Goal: Information Seeking & Learning: Learn about a topic

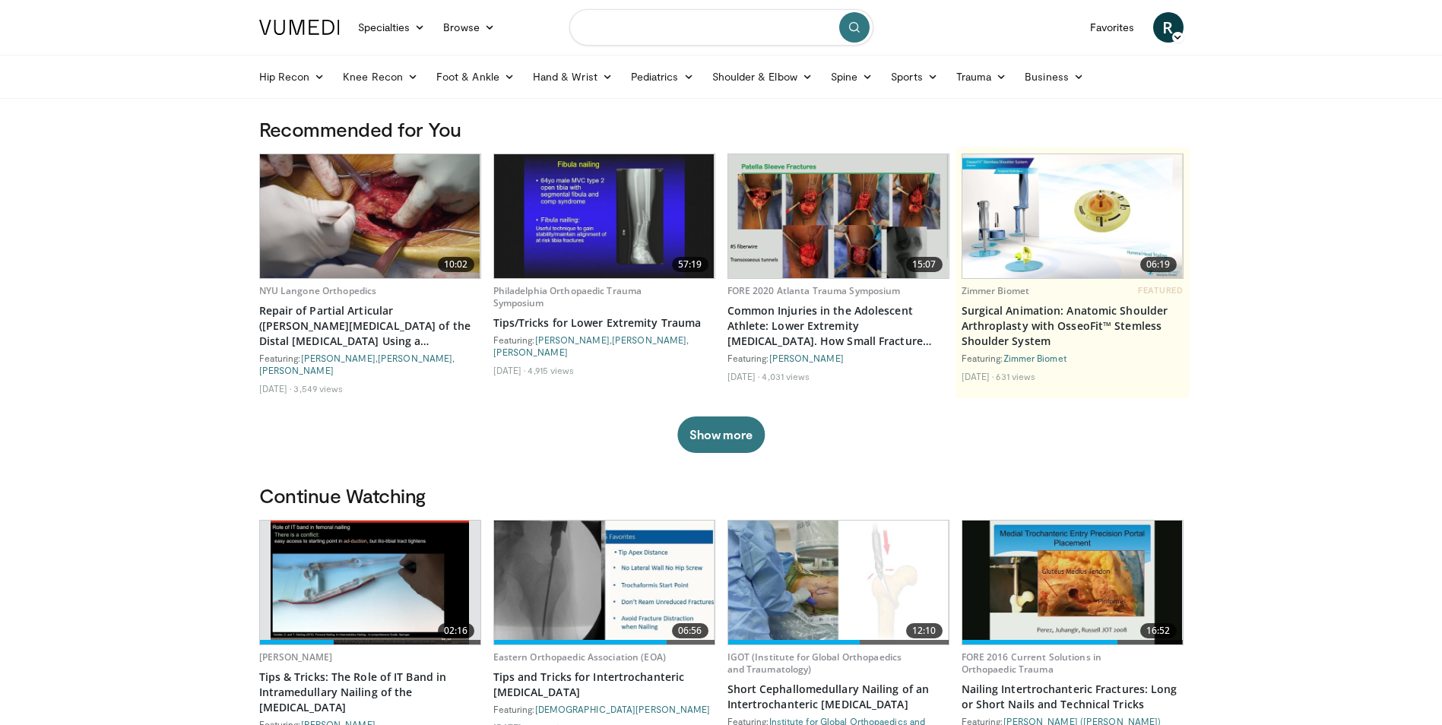
click at [605, 27] on input "Search topics, interventions" at bounding box center [721, 27] width 304 height 36
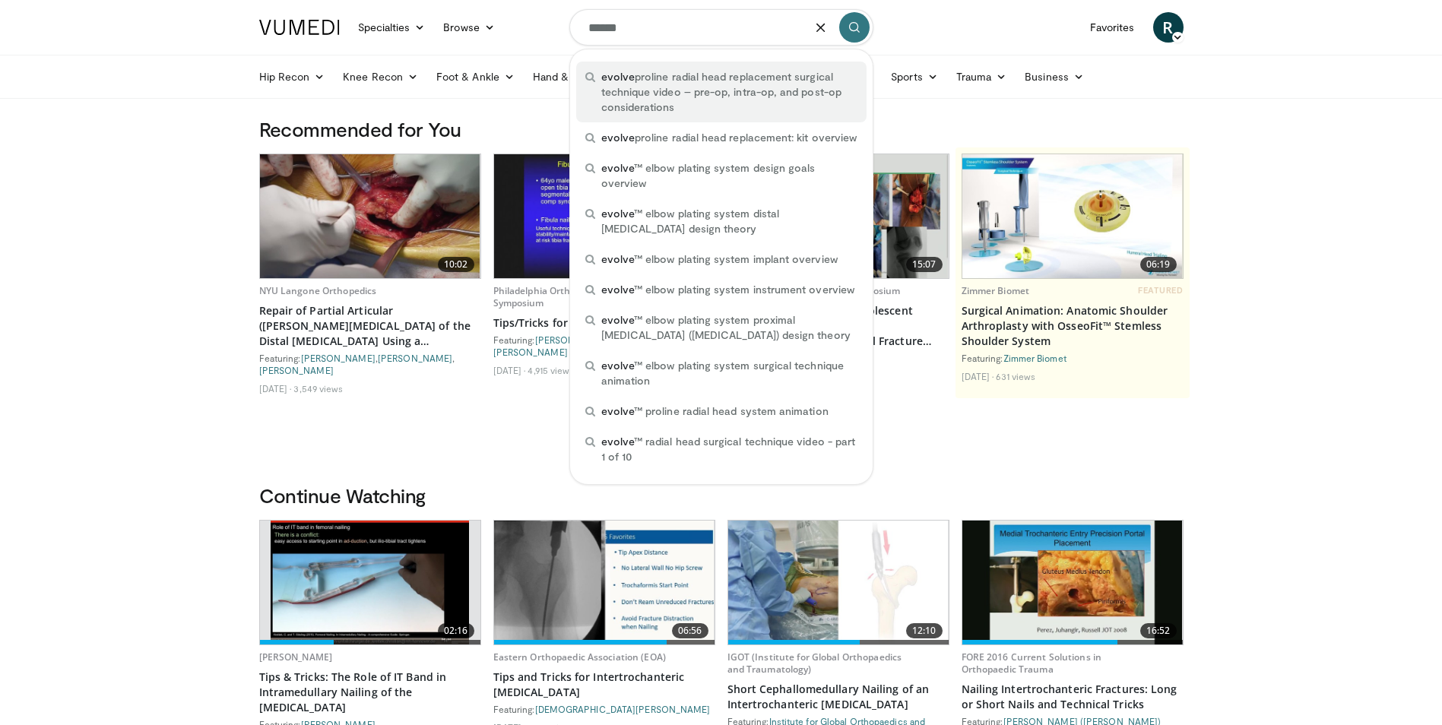
click at [645, 79] on span "evolve proline radial head replacement surgical technique video – pre-op, intra…" at bounding box center [729, 92] width 256 height 46
type input "**********"
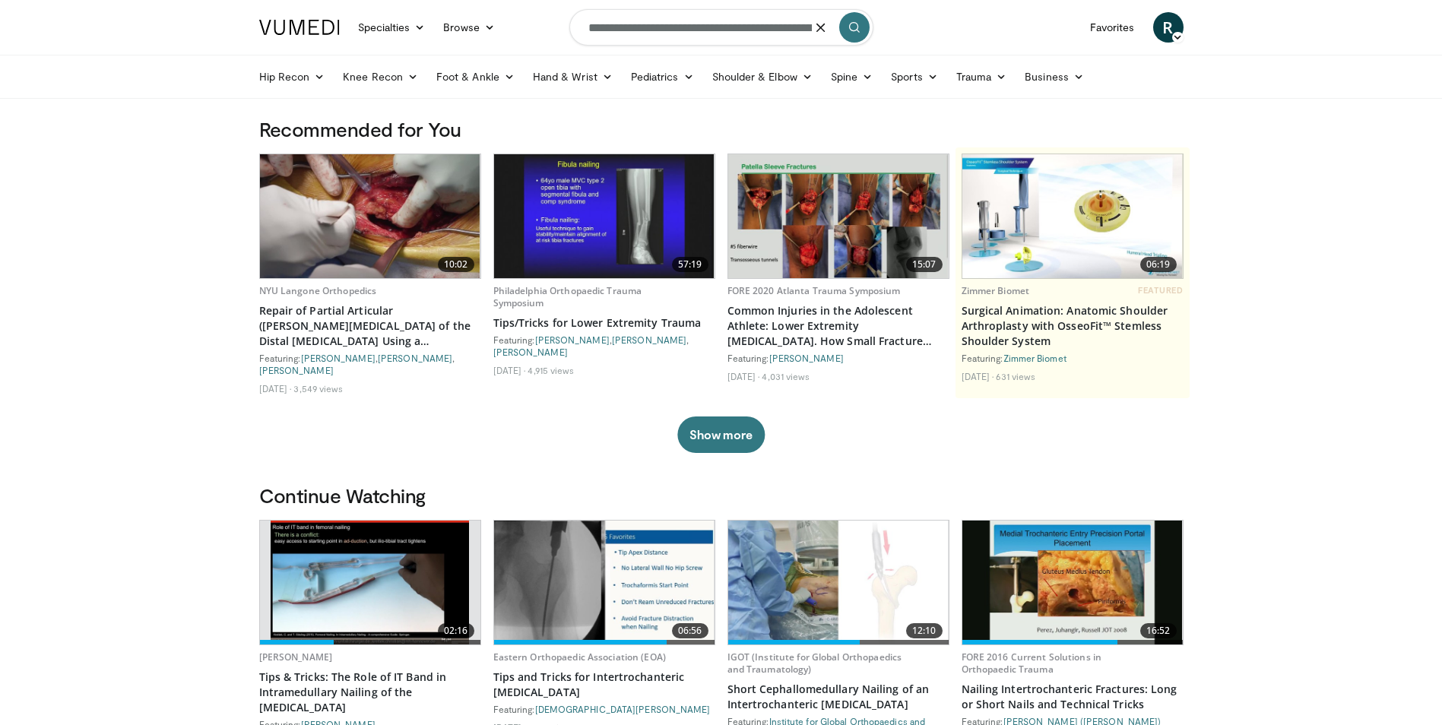
click at [856, 25] on icon "submit" at bounding box center [854, 27] width 12 height 12
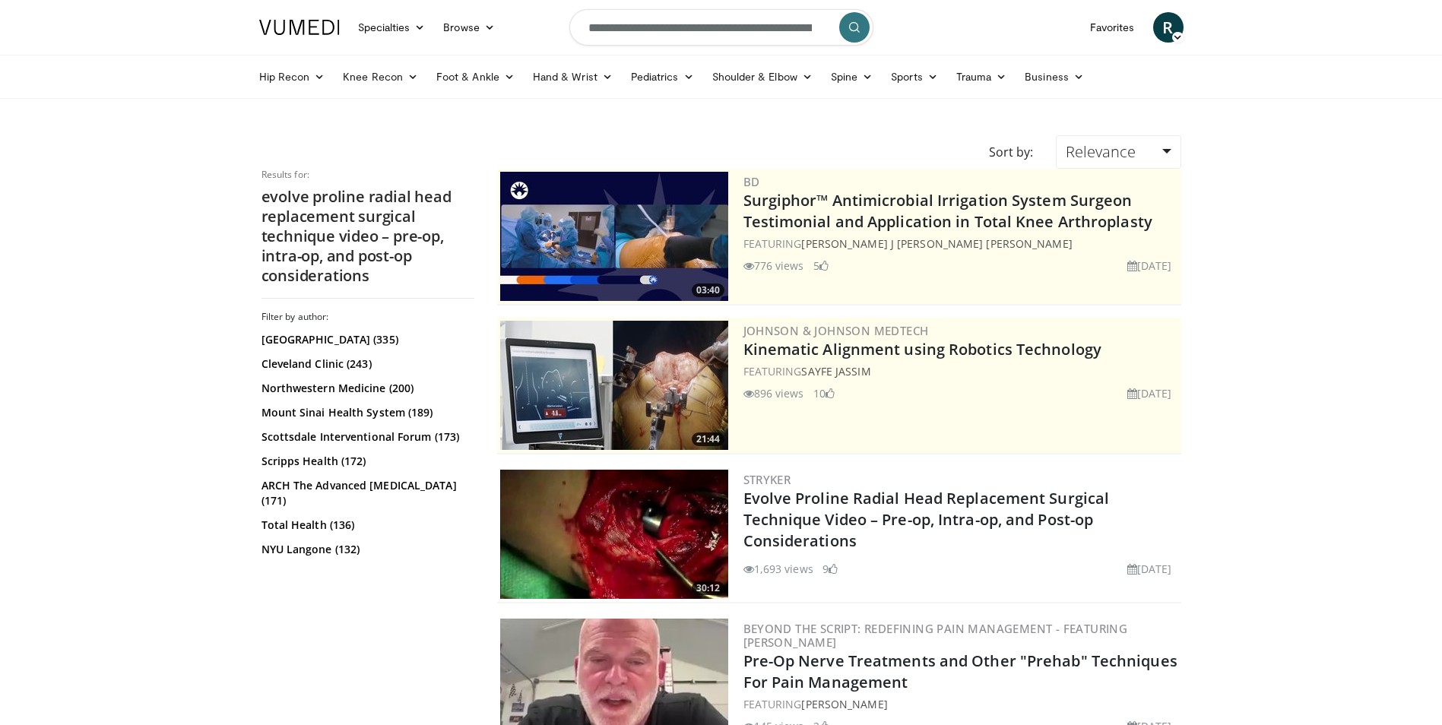
click at [658, 526] on img at bounding box center [614, 534] width 228 height 129
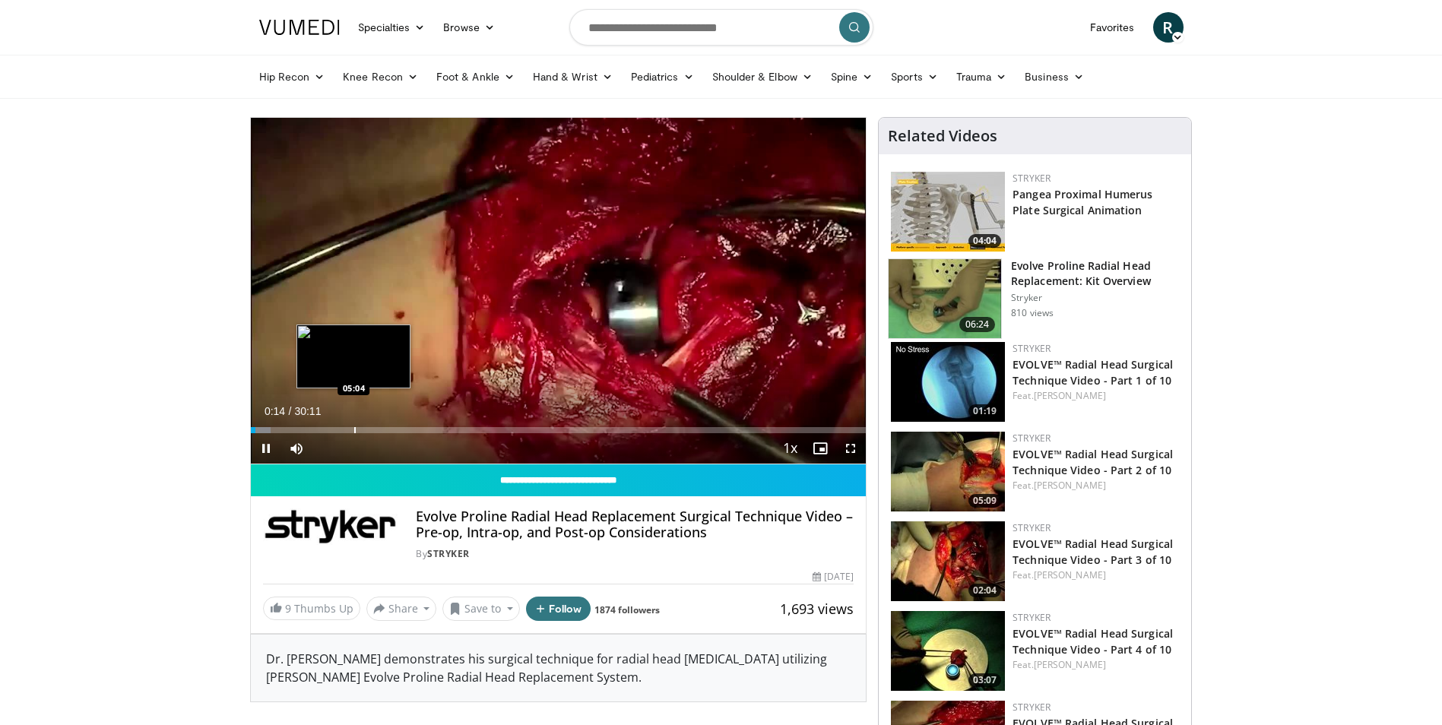
click at [353, 425] on div "Loaded : 3.30% 00:14 05:04" at bounding box center [559, 426] width 616 height 14
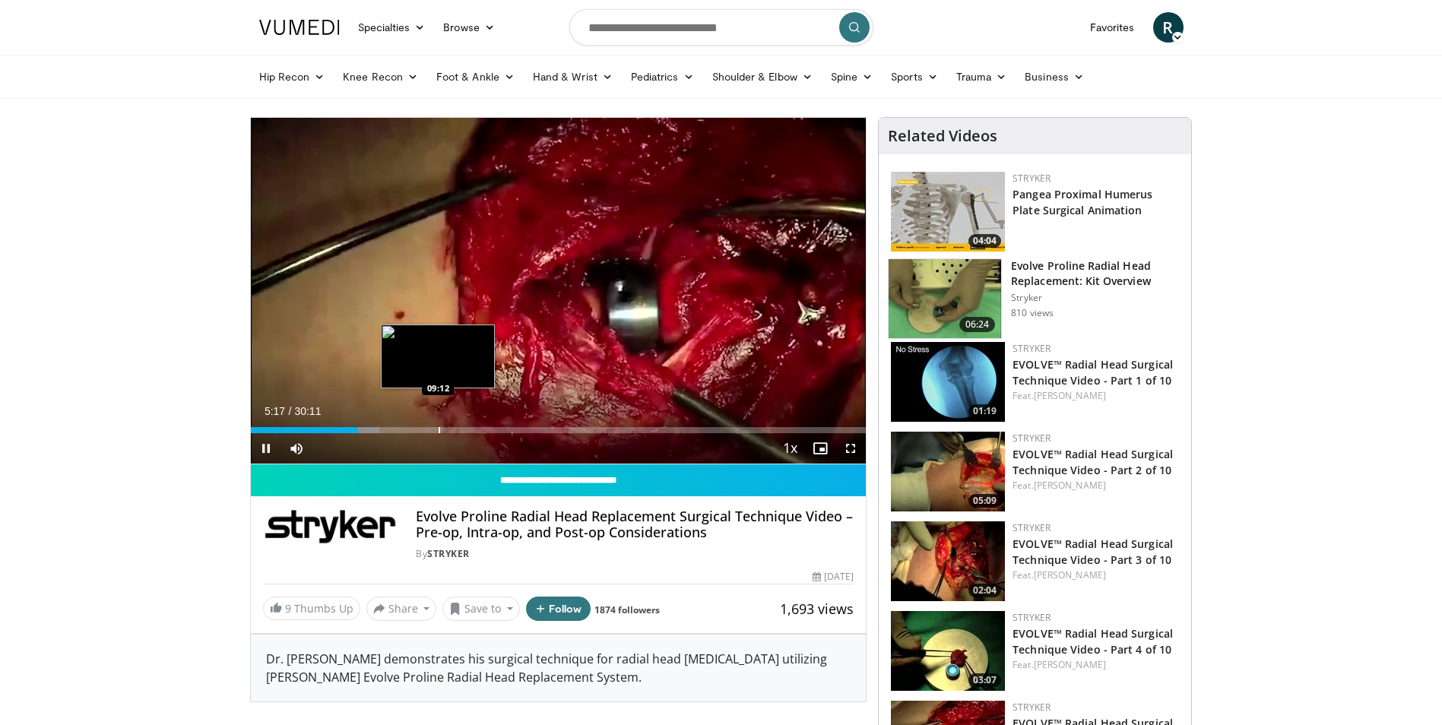
click at [439, 429] on div "Progress Bar" at bounding box center [440, 430] width 2 height 6
click at [263, 448] on span "Video Player" at bounding box center [266, 448] width 30 height 30
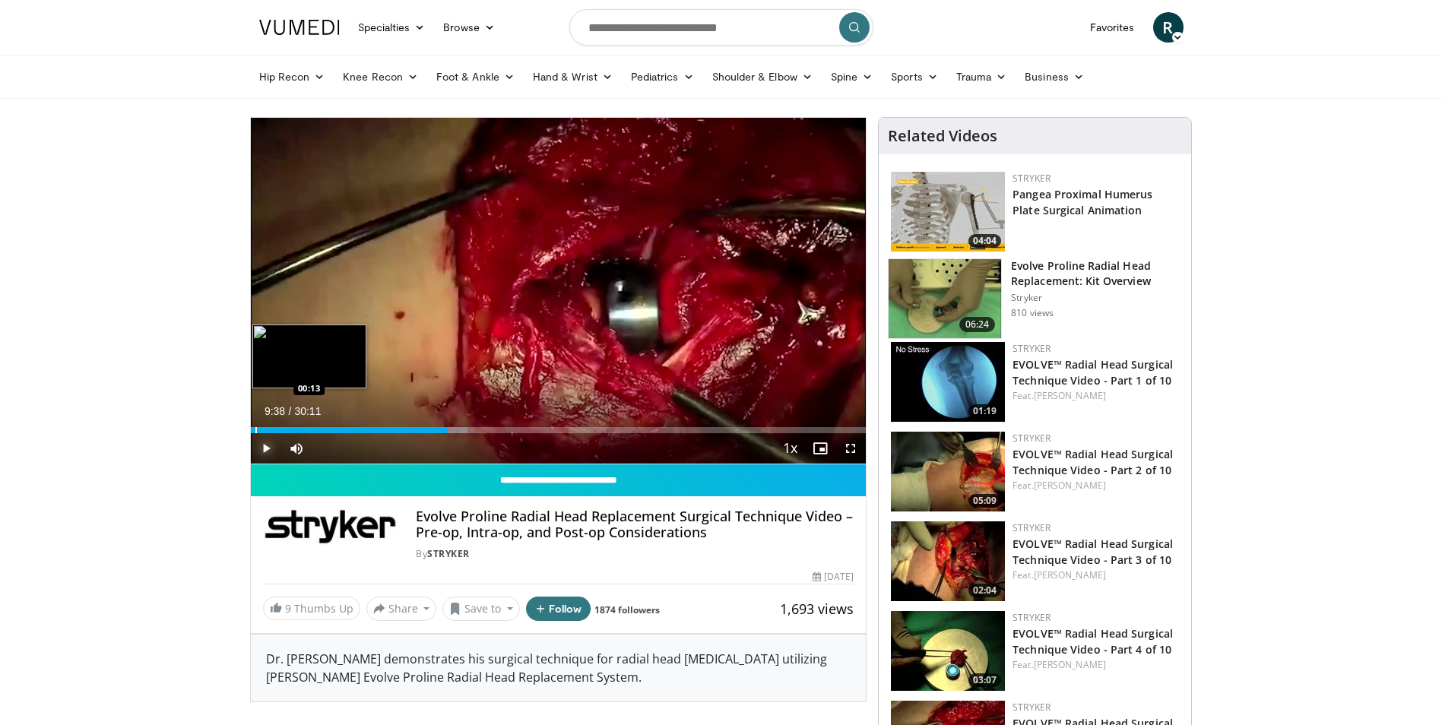
click at [255, 431] on div "Progress Bar" at bounding box center [256, 430] width 2 height 6
click at [268, 450] on span "Video Player" at bounding box center [266, 448] width 30 height 30
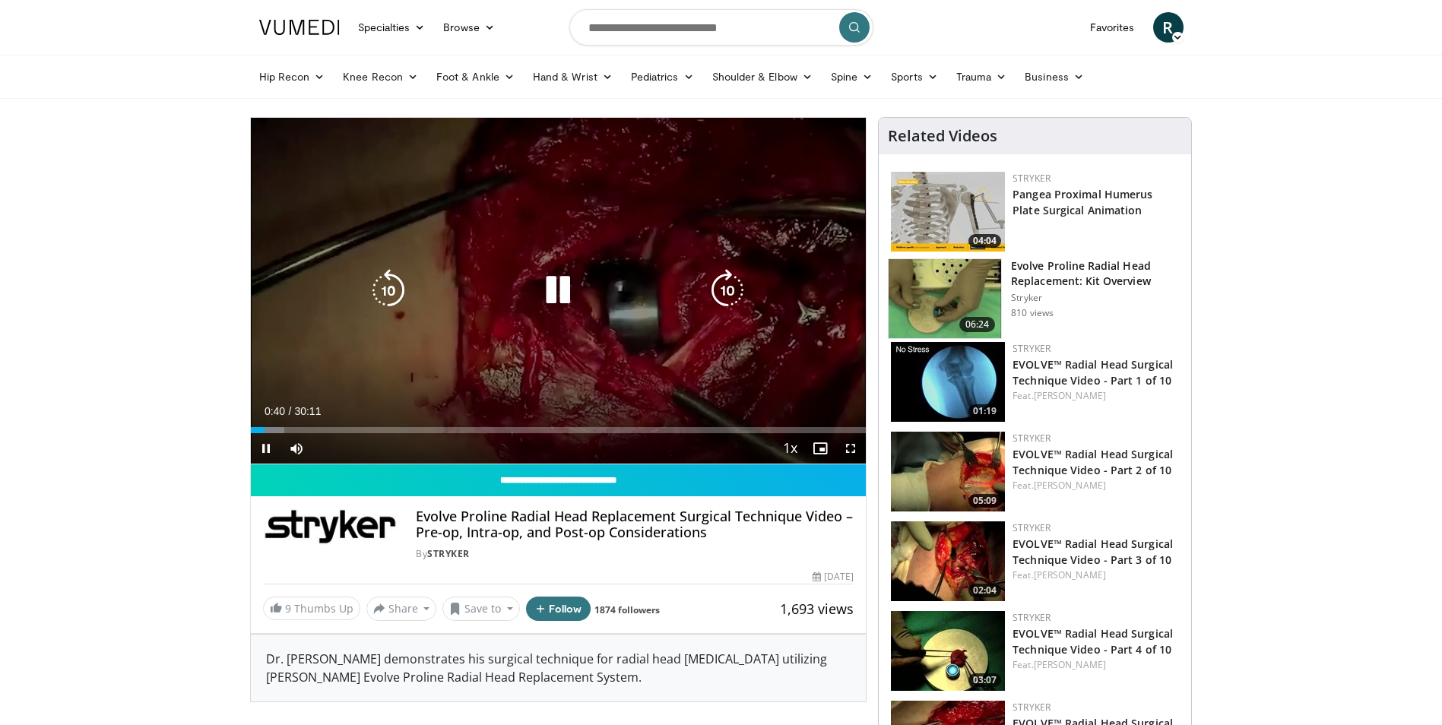
click at [753, 324] on div "10 seconds Tap to unmute" at bounding box center [559, 291] width 616 height 346
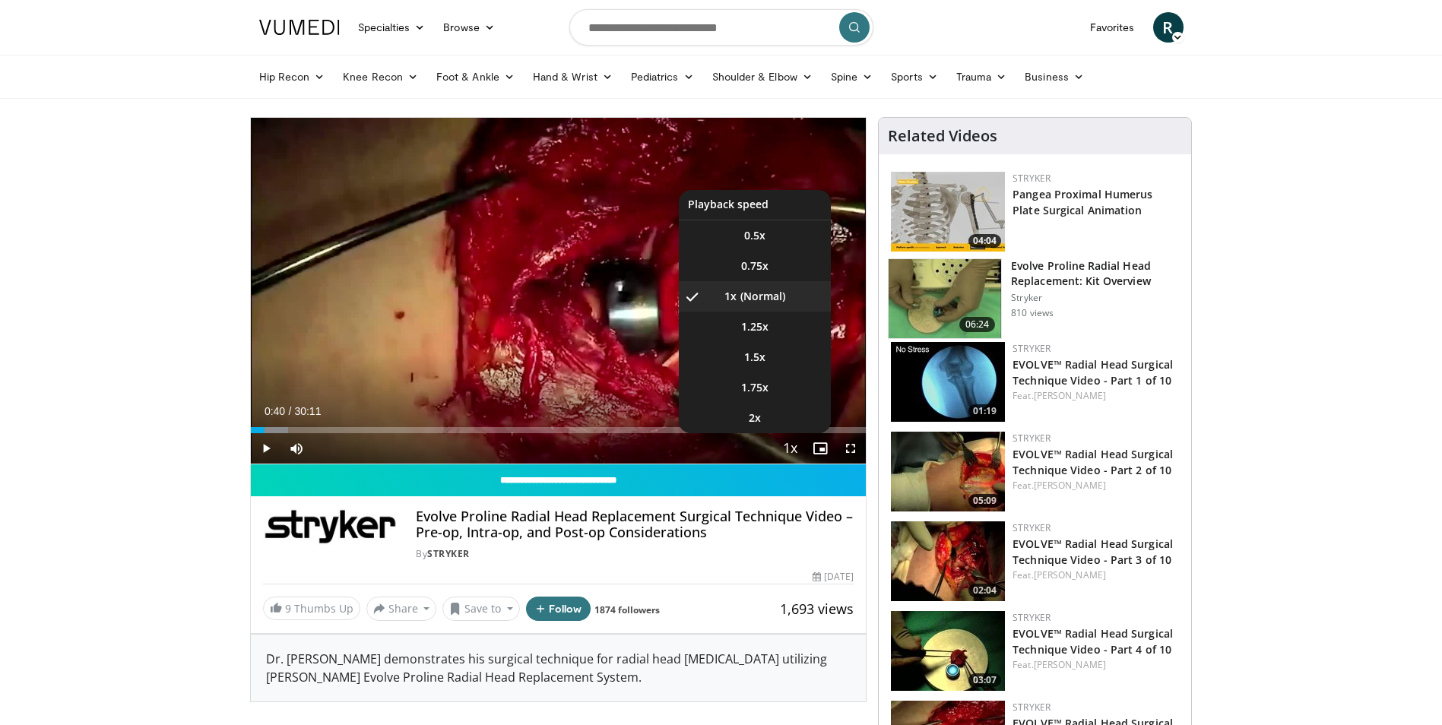
click at [791, 445] on span "Video Player" at bounding box center [789, 449] width 21 height 30
click at [752, 322] on span "1.25x" at bounding box center [754, 326] width 27 height 15
click at [743, 358] on li "1.5x" at bounding box center [755, 357] width 152 height 30
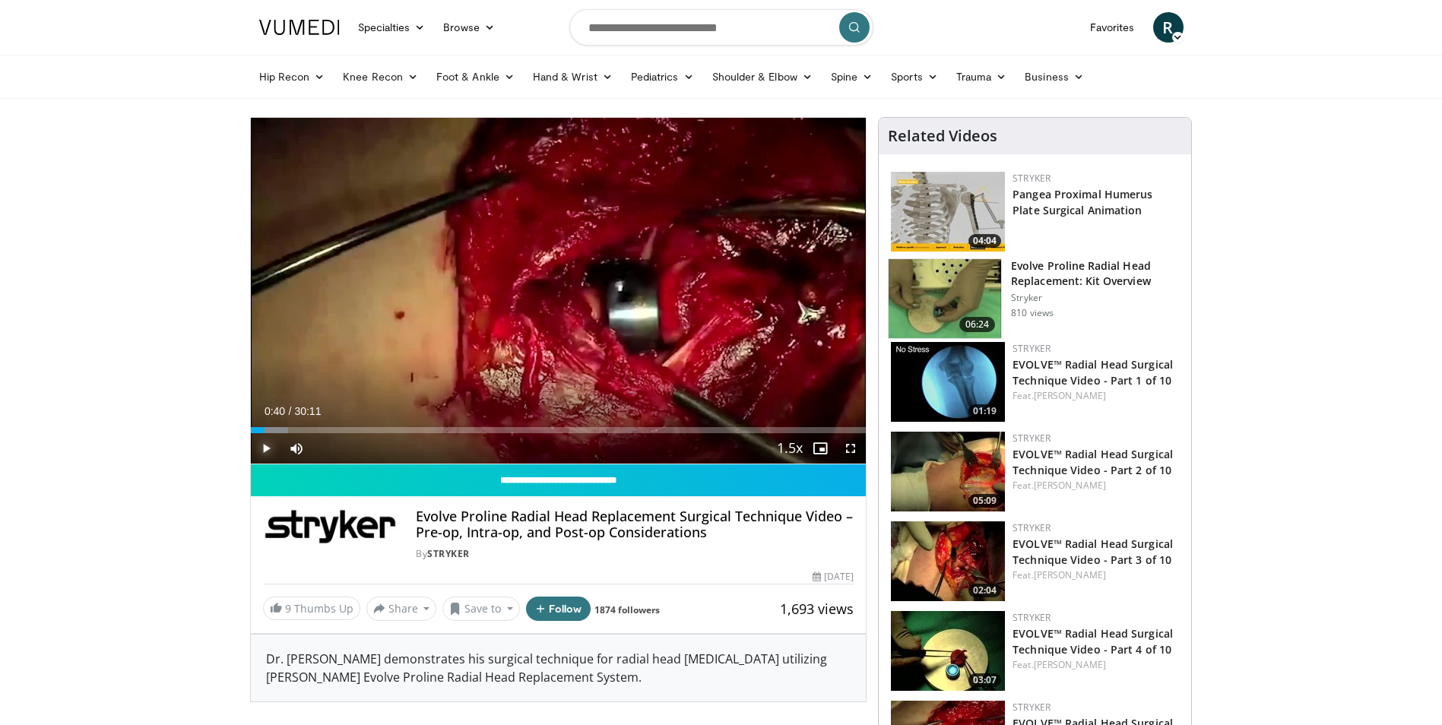
click at [261, 444] on span "Video Player" at bounding box center [266, 448] width 30 height 30
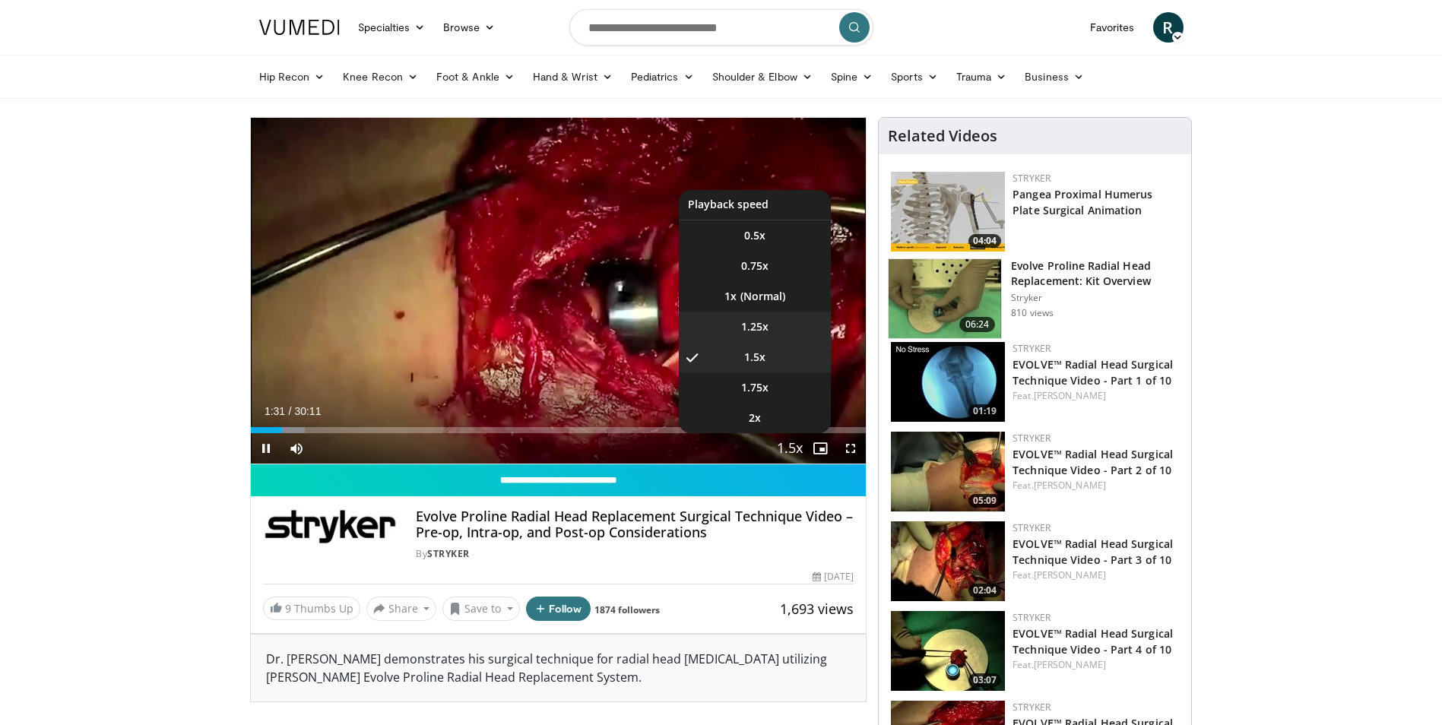
click at [758, 324] on span "1.25x" at bounding box center [754, 326] width 27 height 15
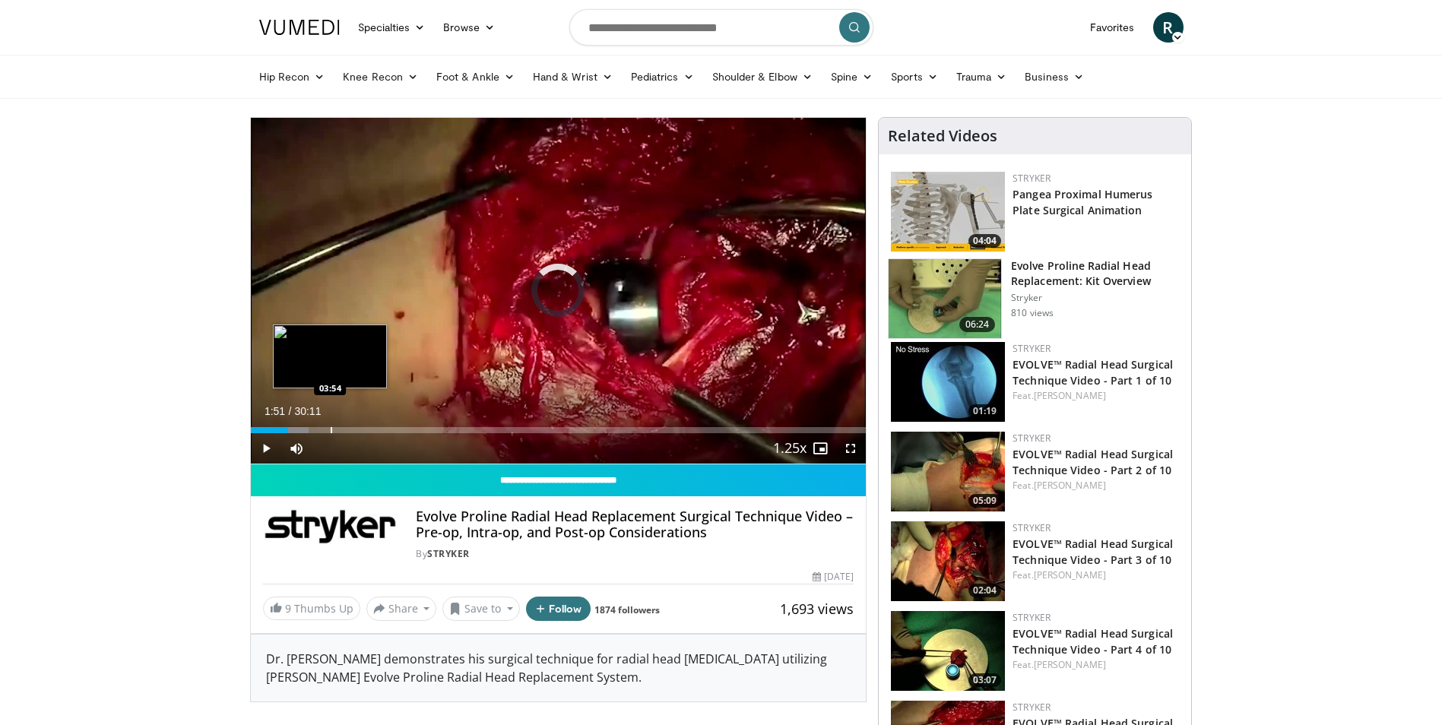
click at [331, 427] on div "Progress Bar" at bounding box center [332, 430] width 2 height 6
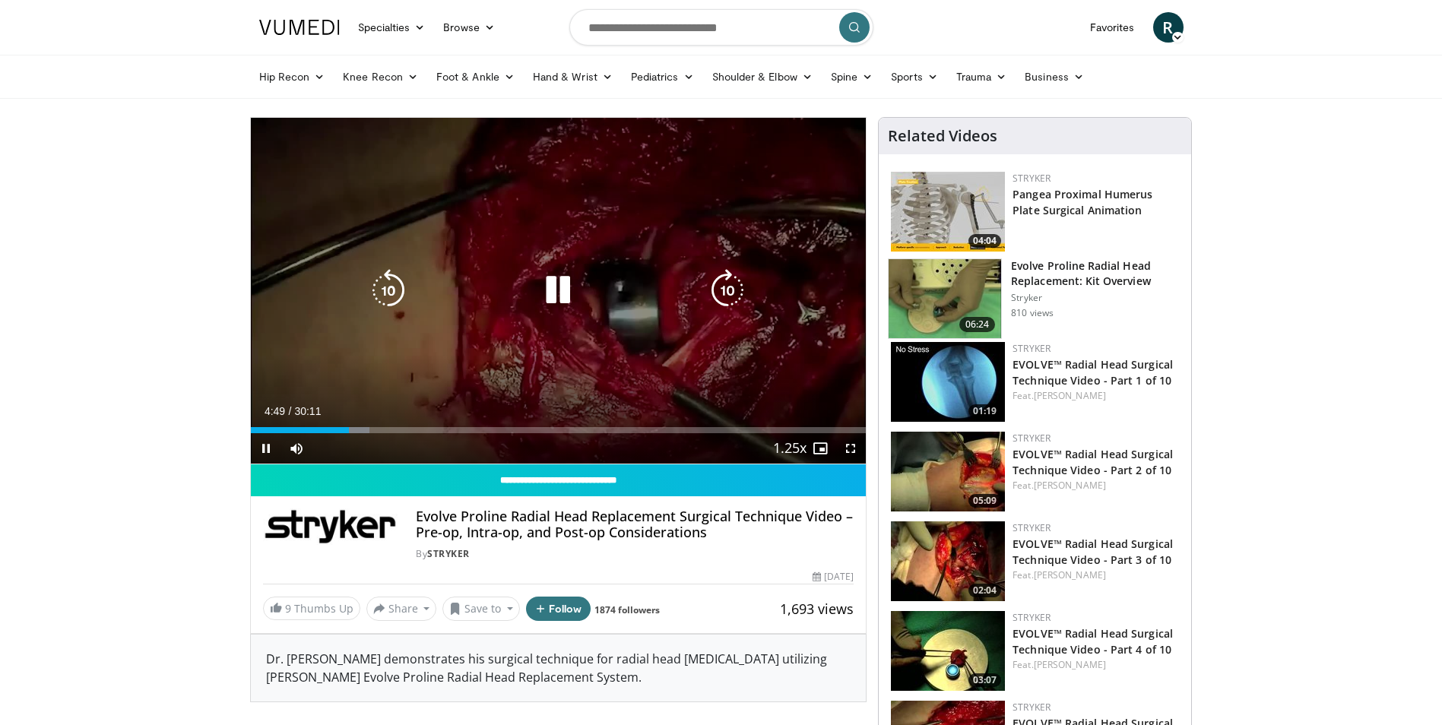
click at [370, 433] on video-js "**********" at bounding box center [559, 291] width 616 height 347
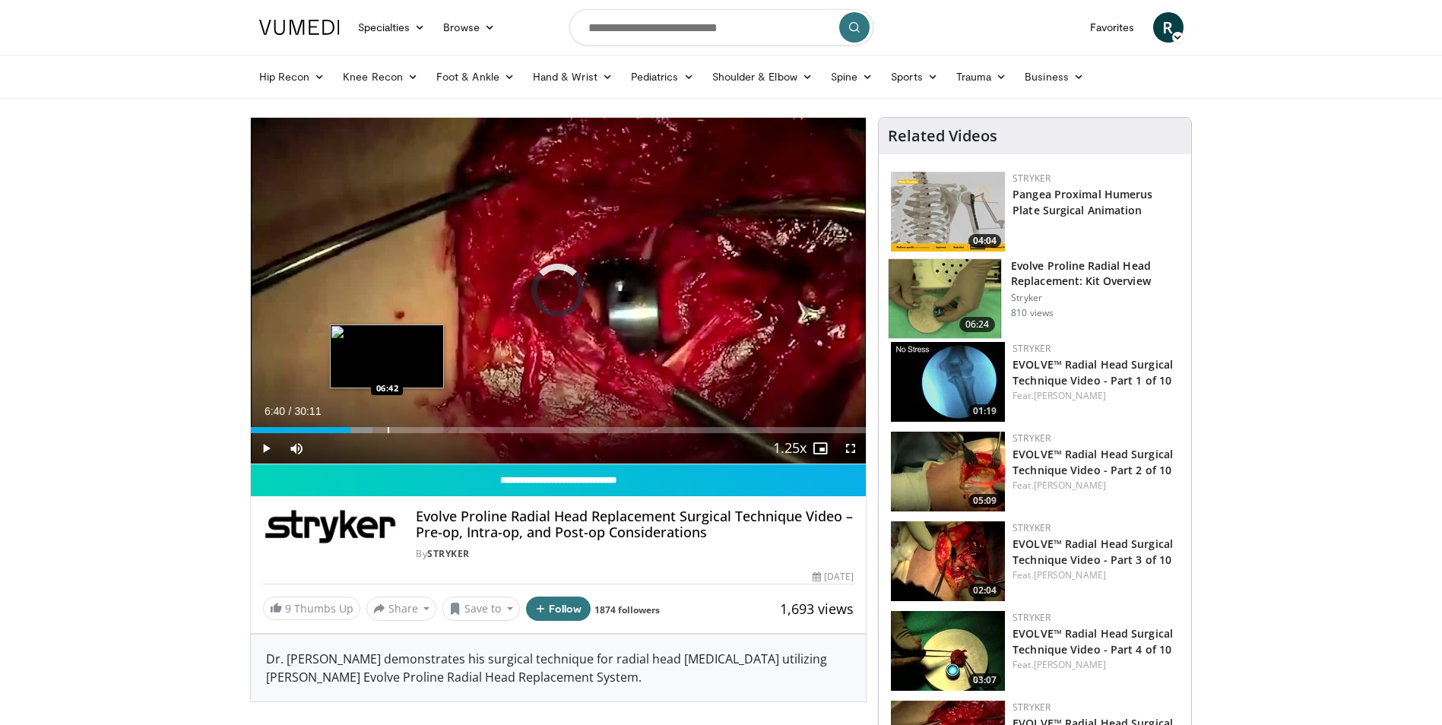
click at [388, 428] on div "Progress Bar" at bounding box center [389, 430] width 2 height 6
click at [852, 451] on span "Video Player" at bounding box center [850, 448] width 30 height 30
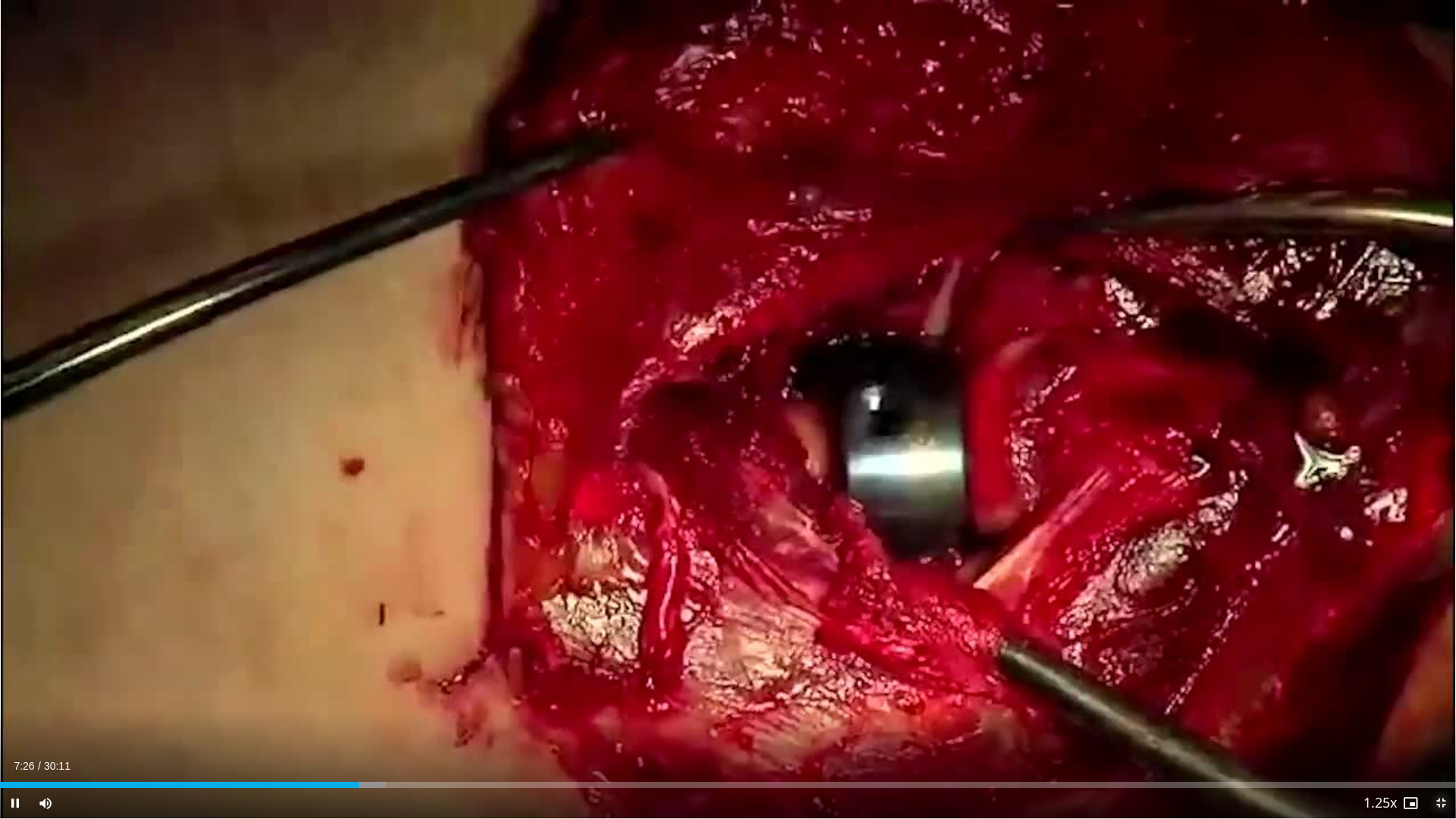
click at [1444, 722] on span "Video Player" at bounding box center [1441, 803] width 30 height 30
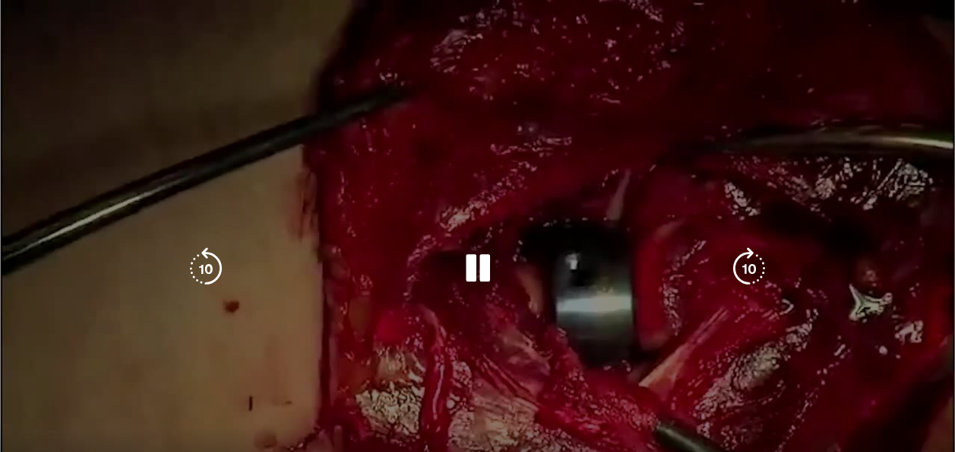
scroll to position [152, 0]
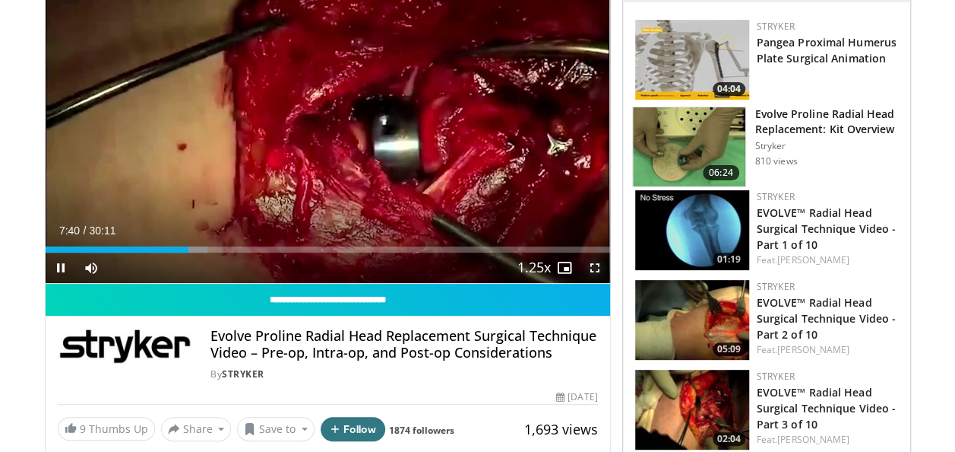
click at [597, 268] on span "Video Player" at bounding box center [595, 267] width 30 height 30
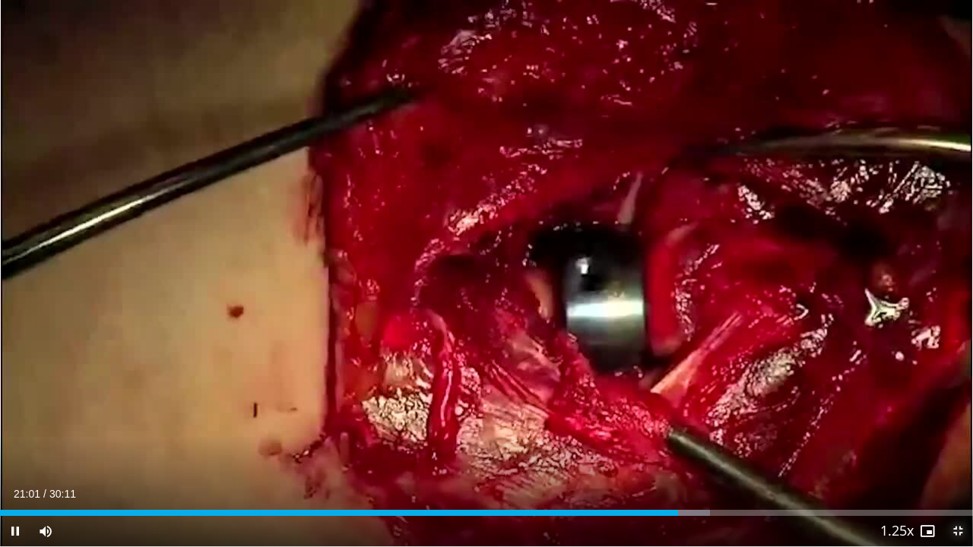
click at [959, 531] on span "Video Player" at bounding box center [958, 531] width 30 height 30
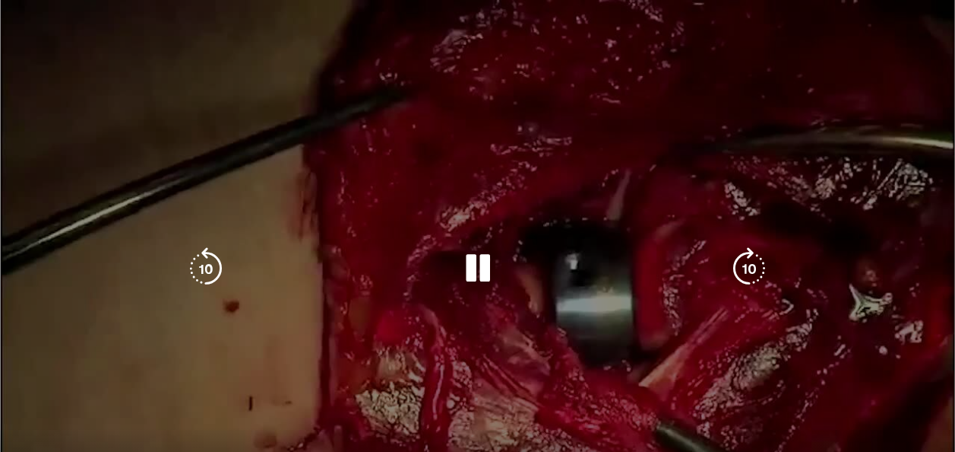
scroll to position [0, 0]
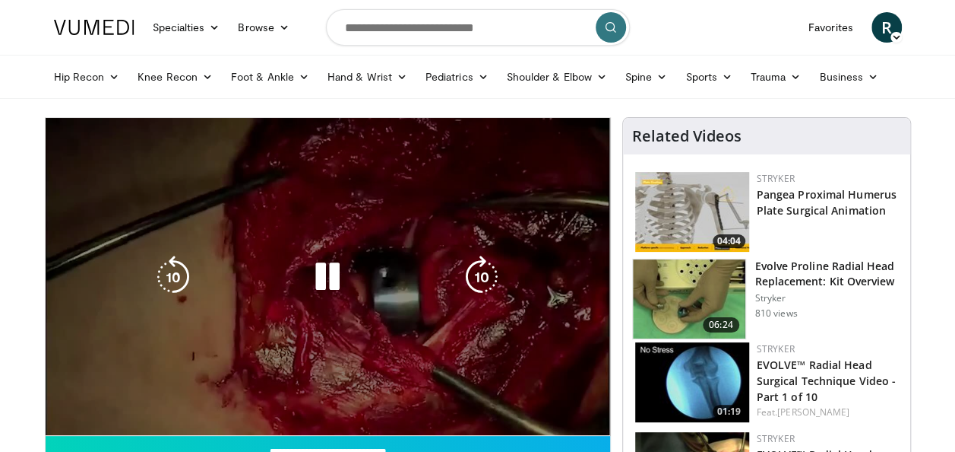
drag, startPoint x: 438, startPoint y: 173, endPoint x: 303, endPoint y: 255, distance: 158.3
click at [303, 255] on div "10 seconds Tap to unmute" at bounding box center [328, 276] width 565 height 317
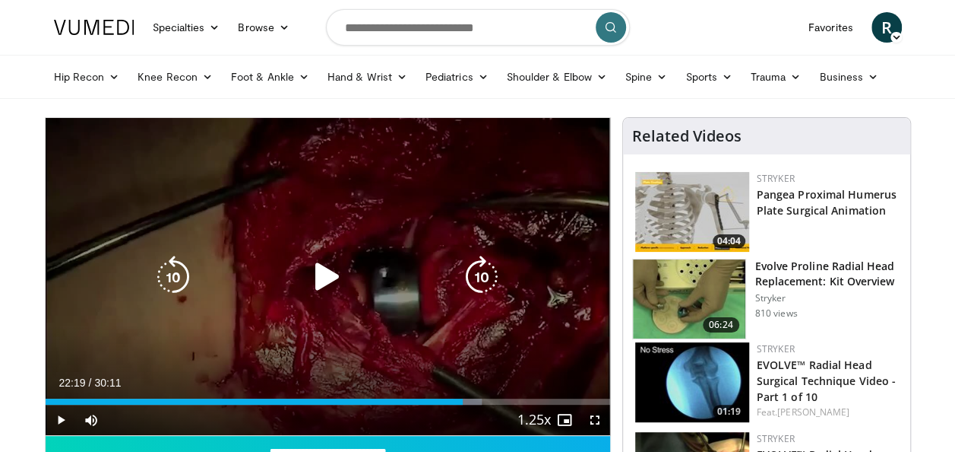
click at [328, 277] on icon "Video Player" at bounding box center [327, 276] width 43 height 43
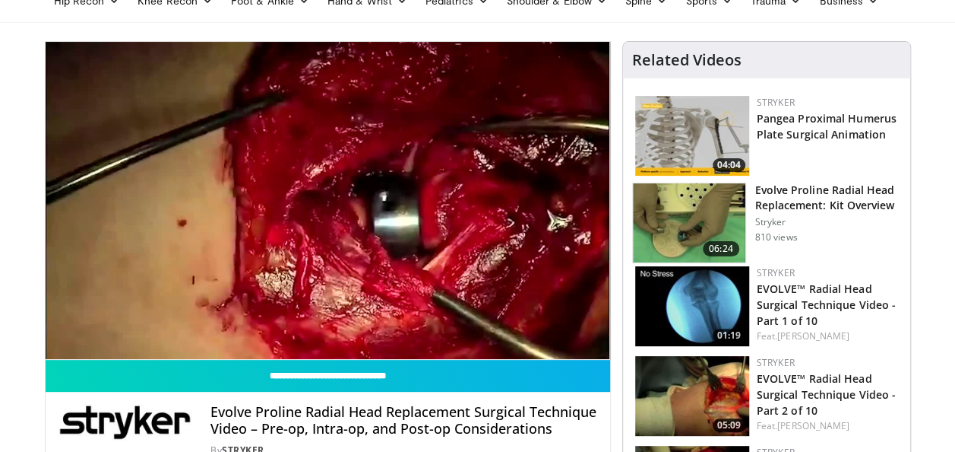
click at [696, 296] on img at bounding box center [692, 306] width 114 height 80
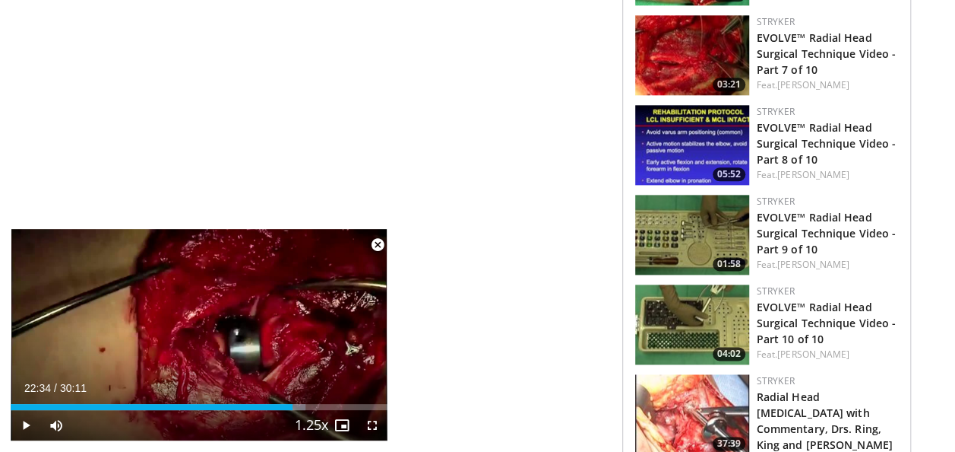
scroll to position [912, 0]
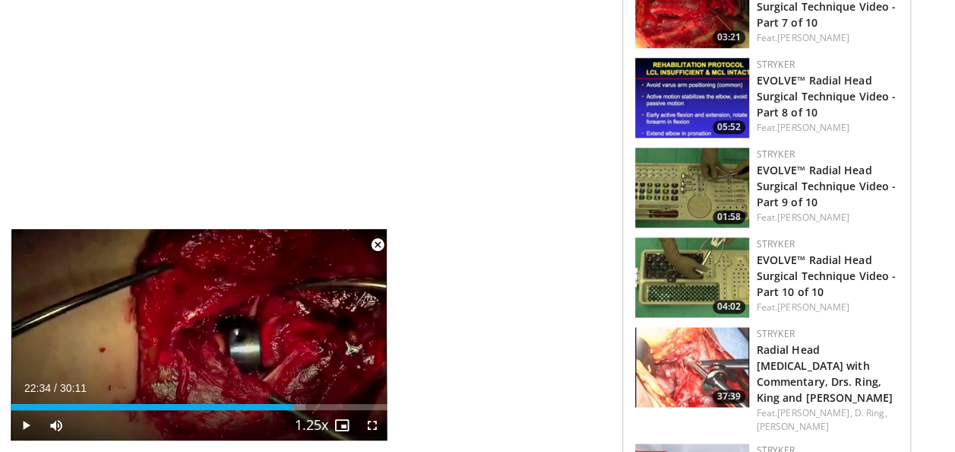
click at [702, 200] on img at bounding box center [692, 187] width 114 height 80
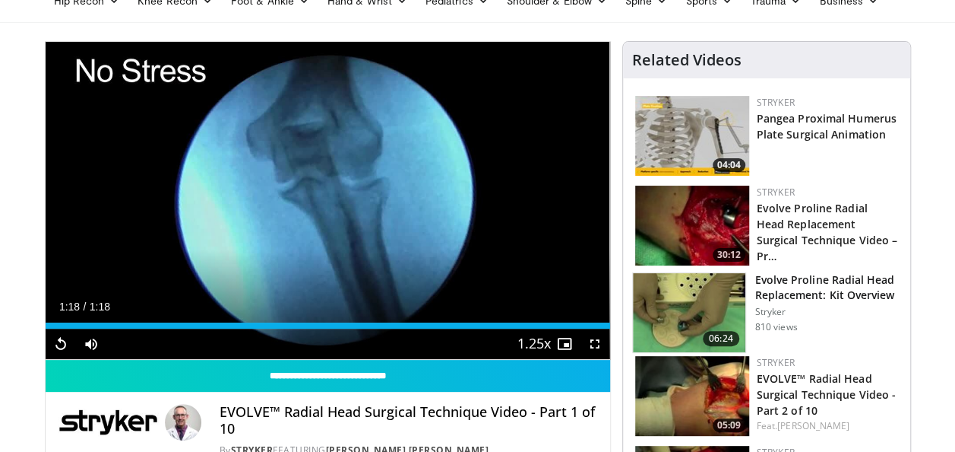
scroll to position [183, 0]
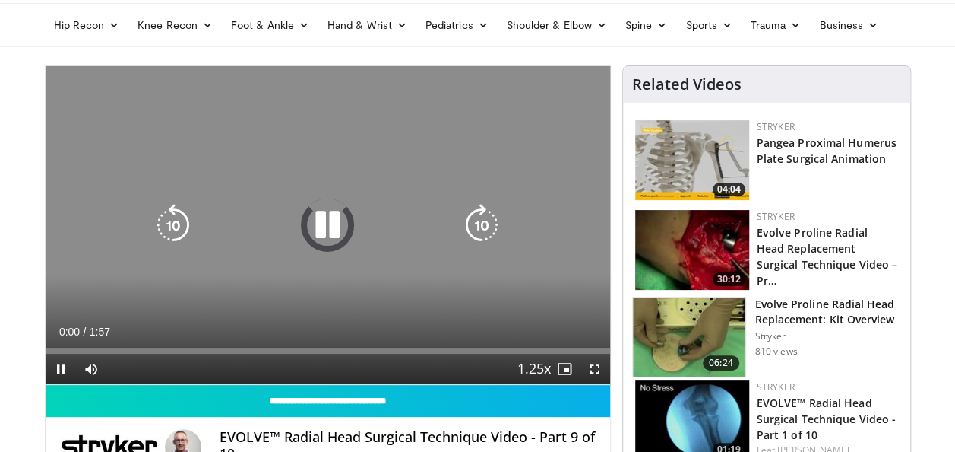
scroll to position [76, 0]
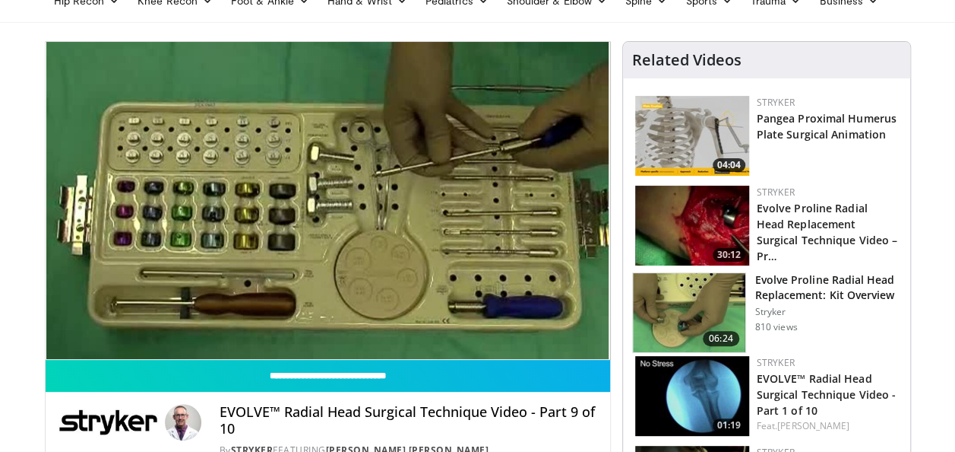
click at [703, 305] on img at bounding box center [689, 312] width 112 height 79
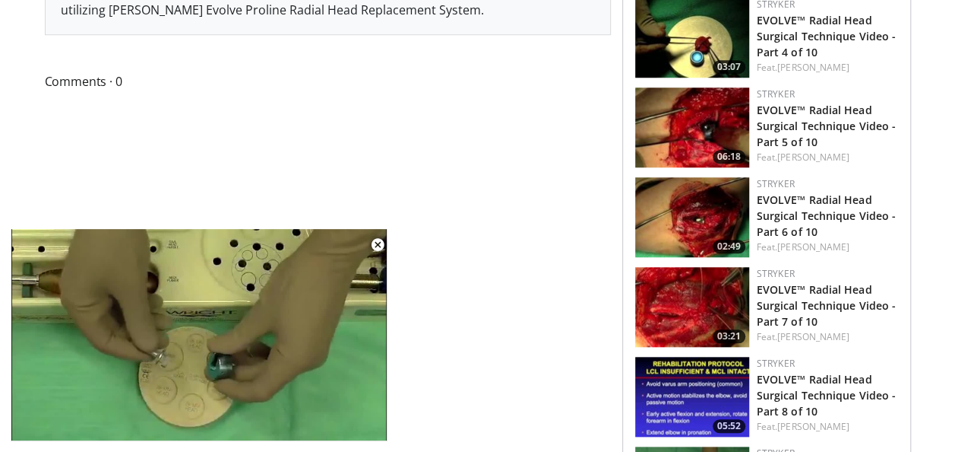
scroll to position [608, 0]
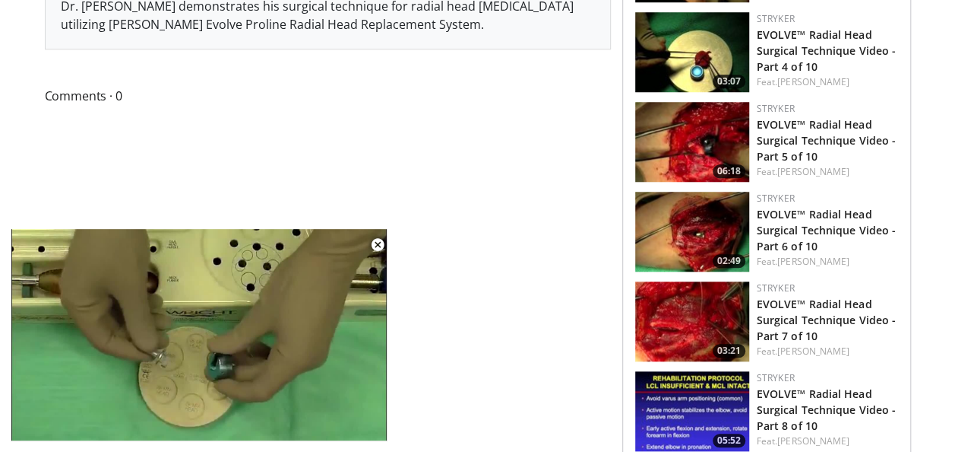
click at [673, 141] on img at bounding box center [692, 142] width 114 height 80
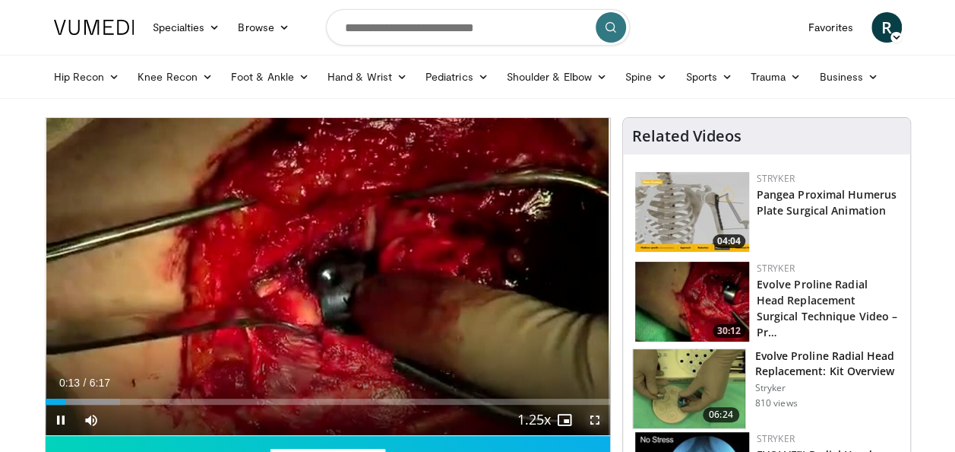
click at [593, 420] on span "Video Player" at bounding box center [595, 419] width 30 height 30
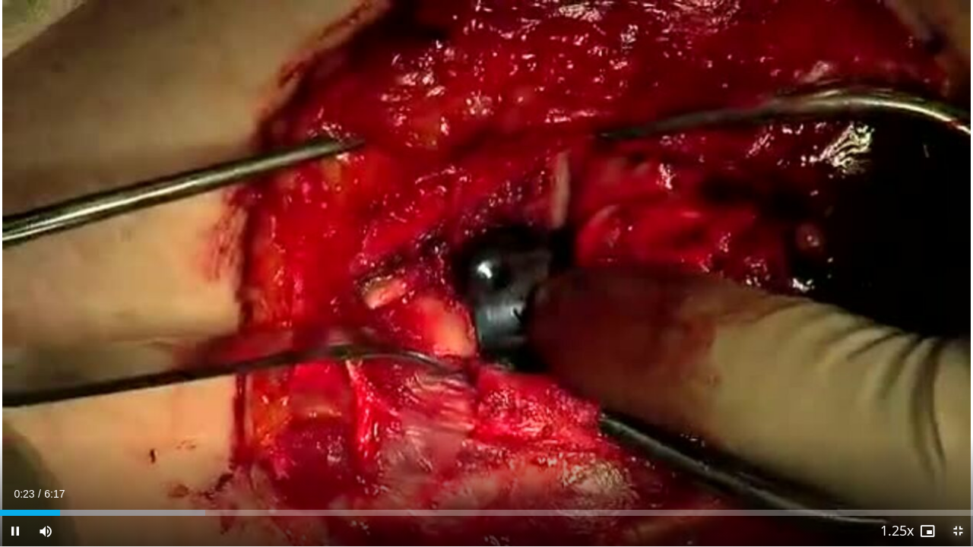
click at [955, 451] on span "Video Player" at bounding box center [958, 531] width 30 height 30
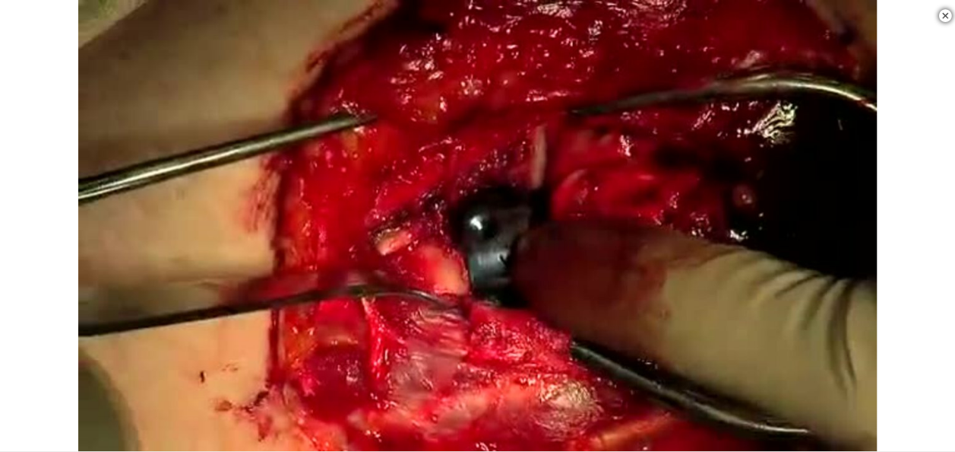
scroll to position [304, 0]
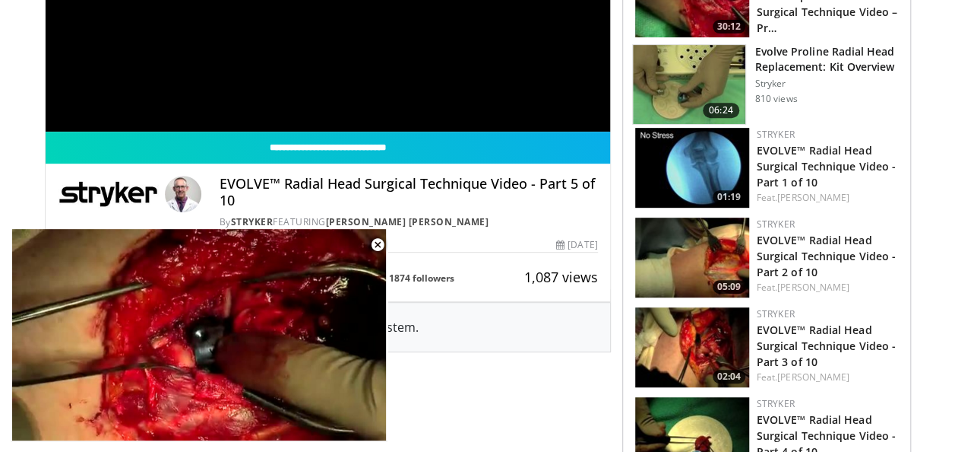
click at [727, 248] on img at bounding box center [692, 257] width 114 height 80
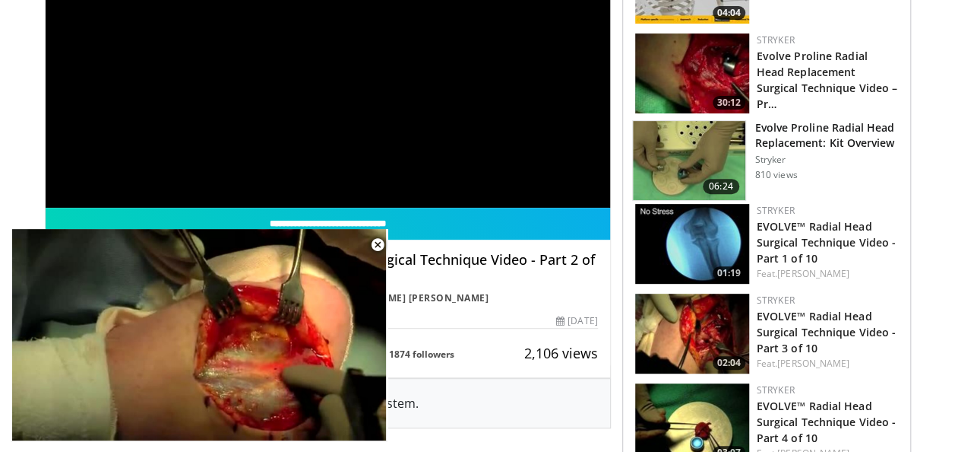
scroll to position [304, 0]
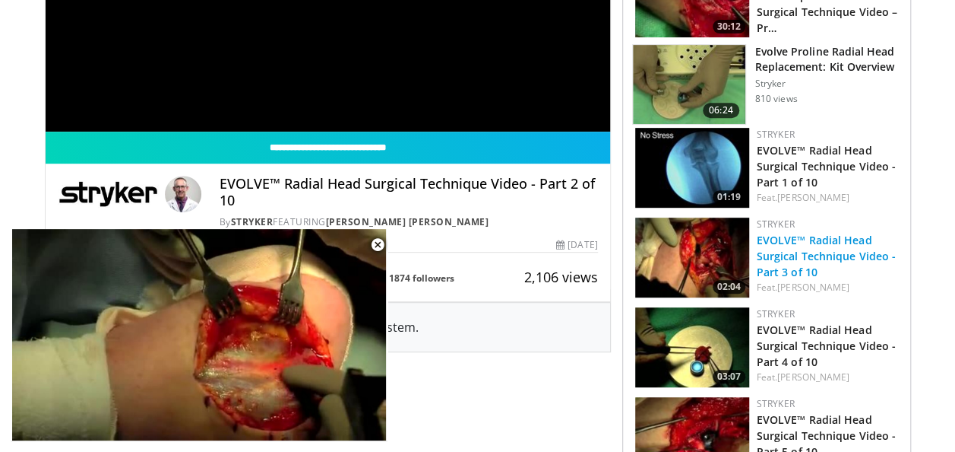
click at [803, 260] on link "EVOLVE™ Radial Head Surgical Technique Video - Part 3 of 10" at bounding box center [827, 256] width 140 height 46
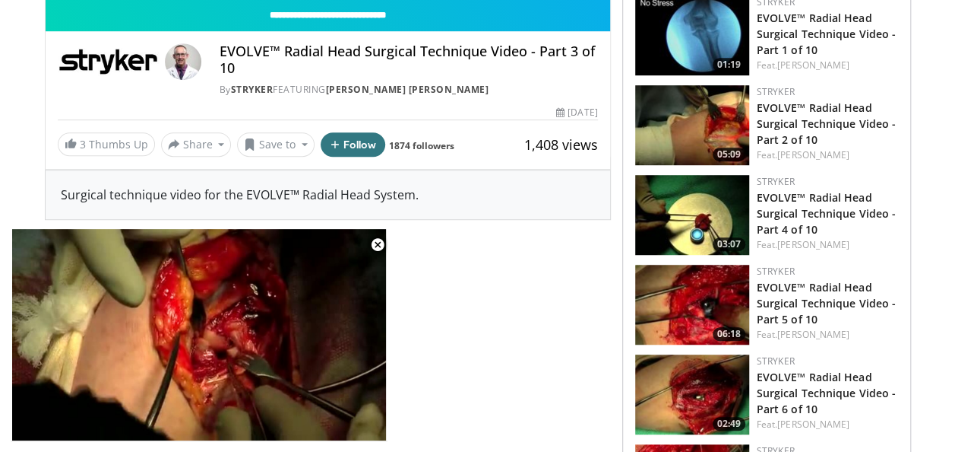
scroll to position [456, 0]
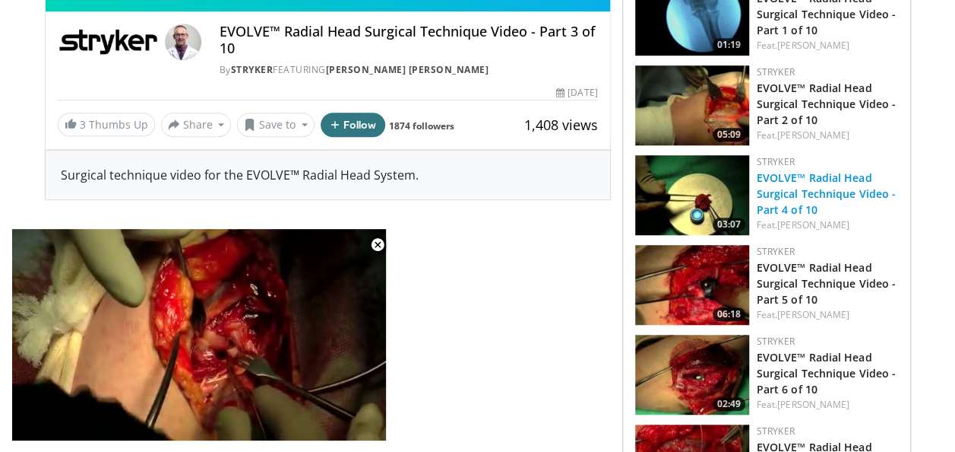
click at [785, 198] on link "EVOLVE™ Radial Head Surgical Technique Video - Part 4 of 10" at bounding box center [827, 193] width 140 height 46
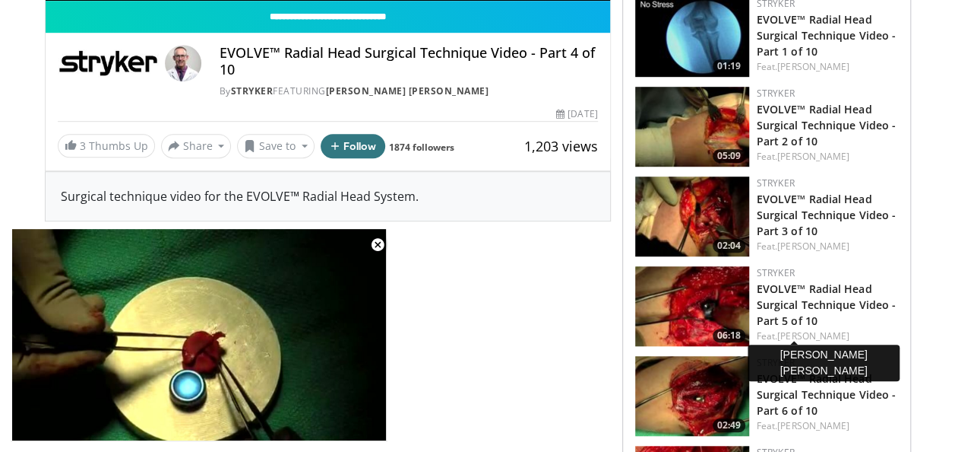
scroll to position [456, 0]
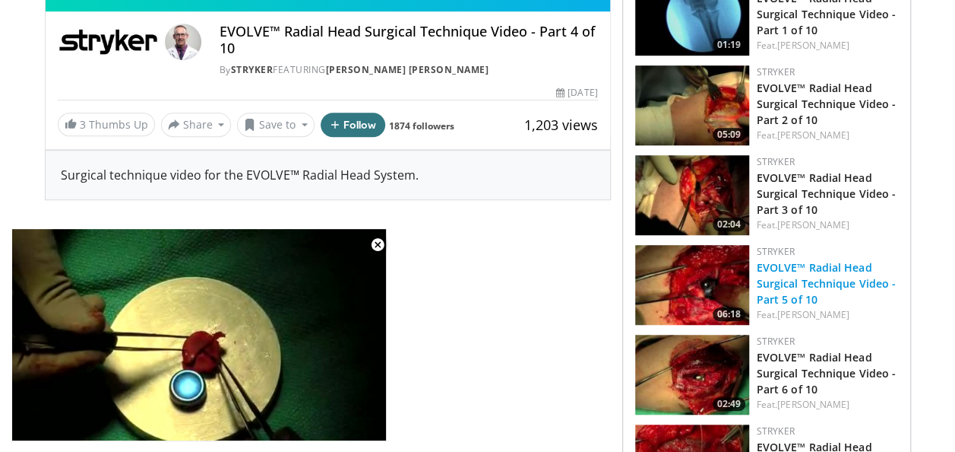
click at [791, 283] on link "EVOLVE™ Radial Head Surgical Technique Video - Part 5 of 10" at bounding box center [827, 283] width 140 height 46
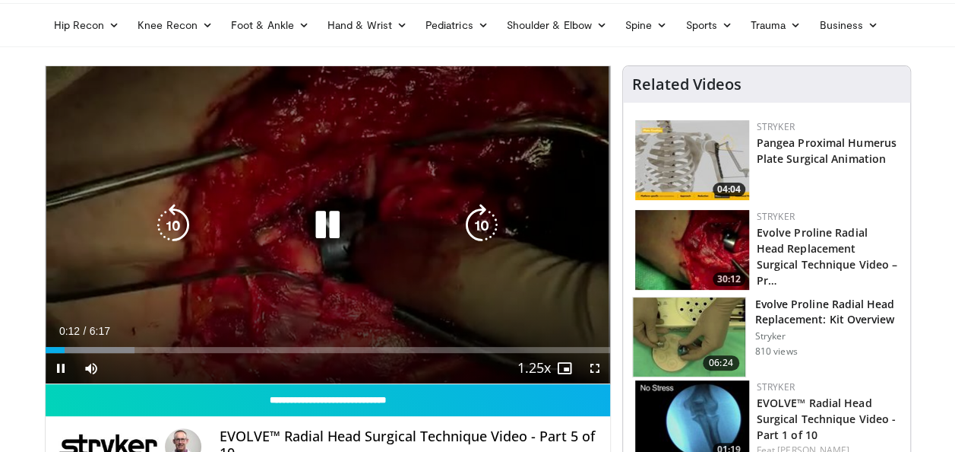
scroll to position [76, 0]
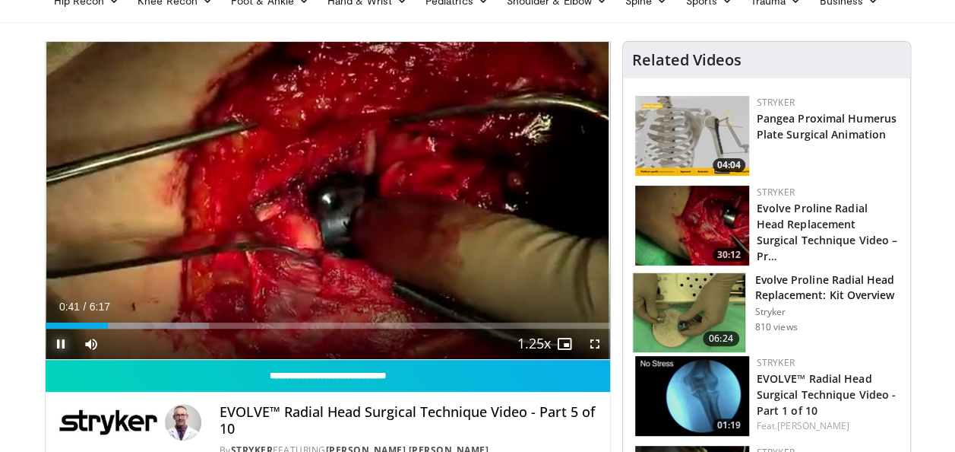
click at [62, 344] on span "Video Player" at bounding box center [61, 343] width 30 height 30
